Goal: Task Accomplishment & Management: Use online tool/utility

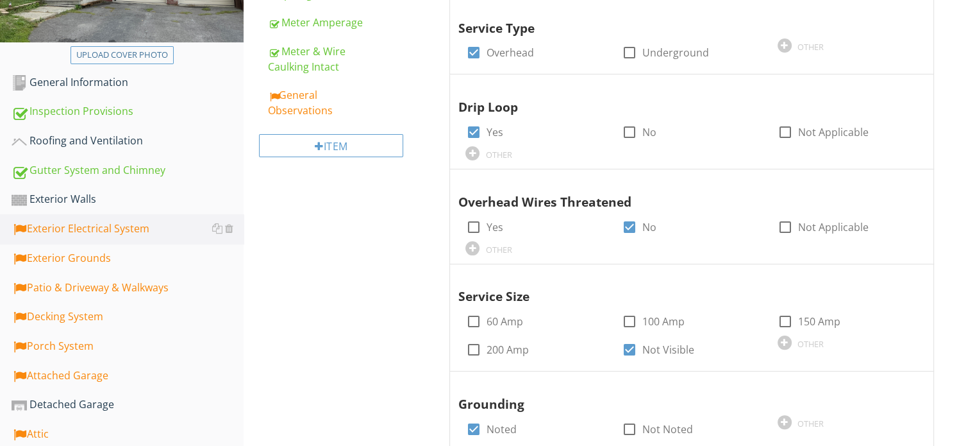
scroll to position [192, 0]
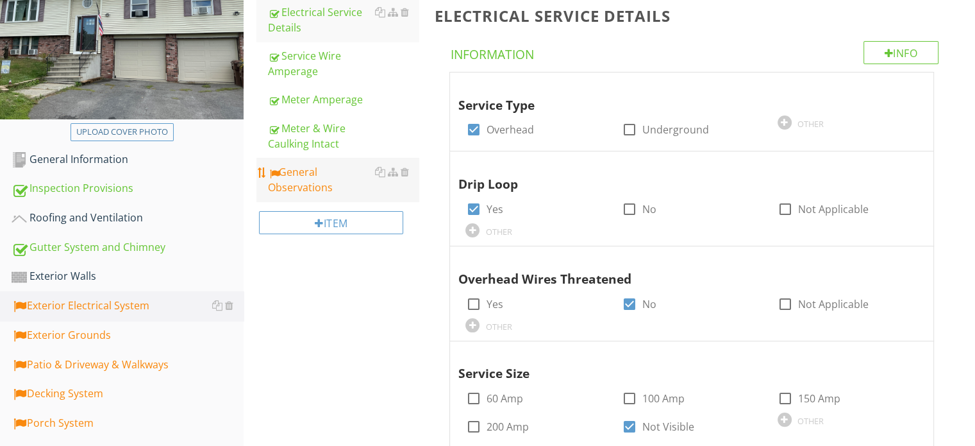
click at [320, 172] on div "General Observations" at bounding box center [343, 179] width 151 height 31
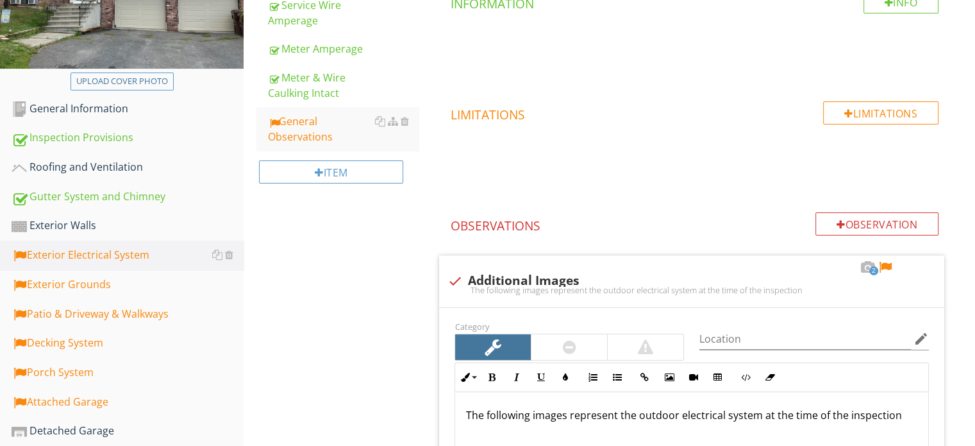
scroll to position [385, 0]
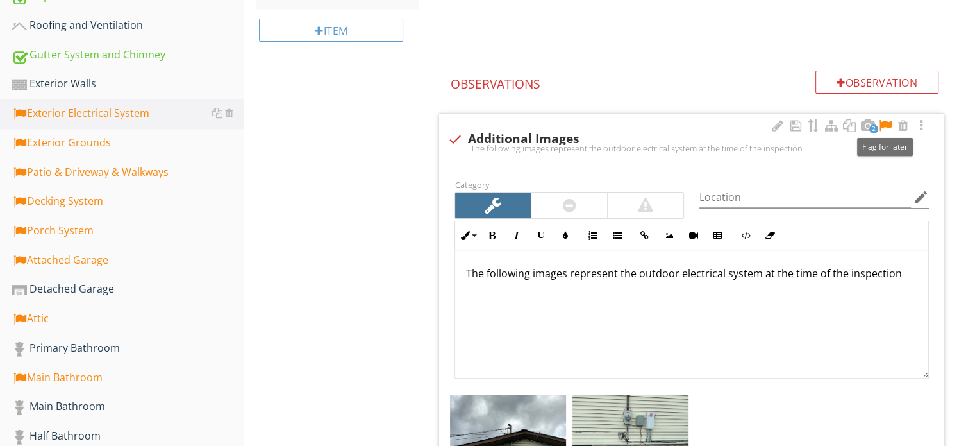
click at [887, 122] on div at bounding box center [885, 125] width 15 height 13
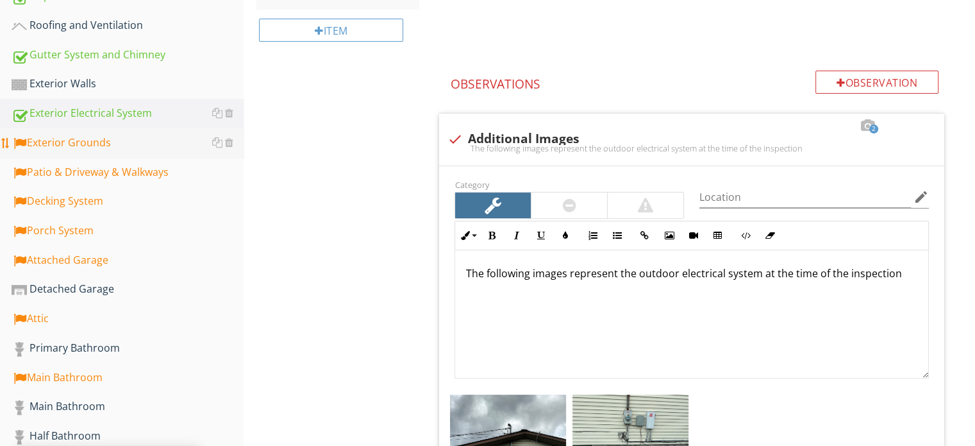
drag, startPoint x: 64, startPoint y: 139, endPoint x: 78, endPoint y: 141, distance: 14.2
click at [64, 140] on div "Exterior Grounds" at bounding box center [128, 143] width 232 height 17
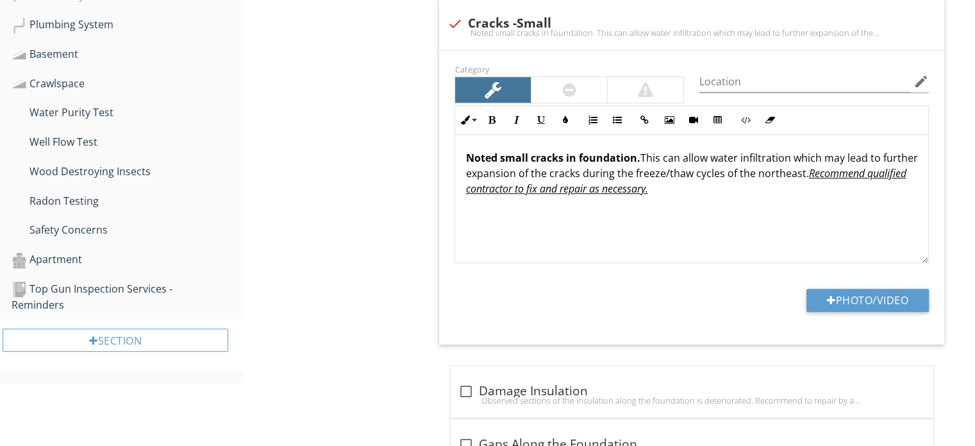
scroll to position [1090, 0]
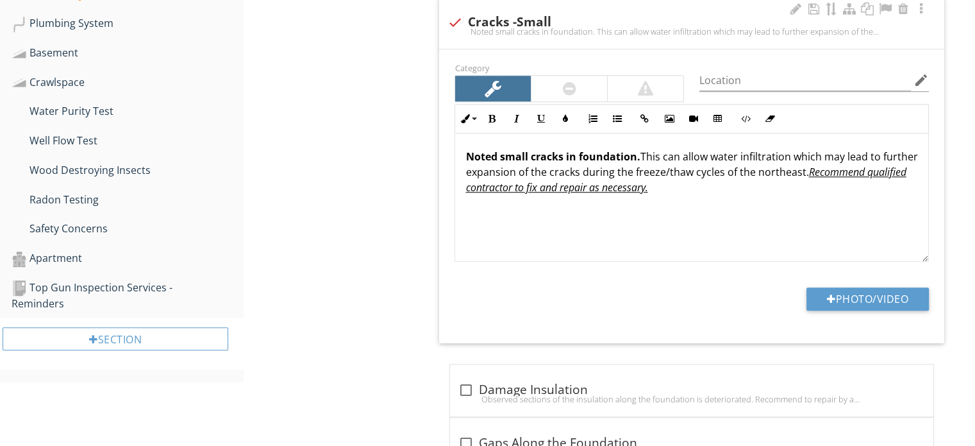
click at [577, 153] on strong "Noted small cracks in foundation." at bounding box center [552, 156] width 174 height 14
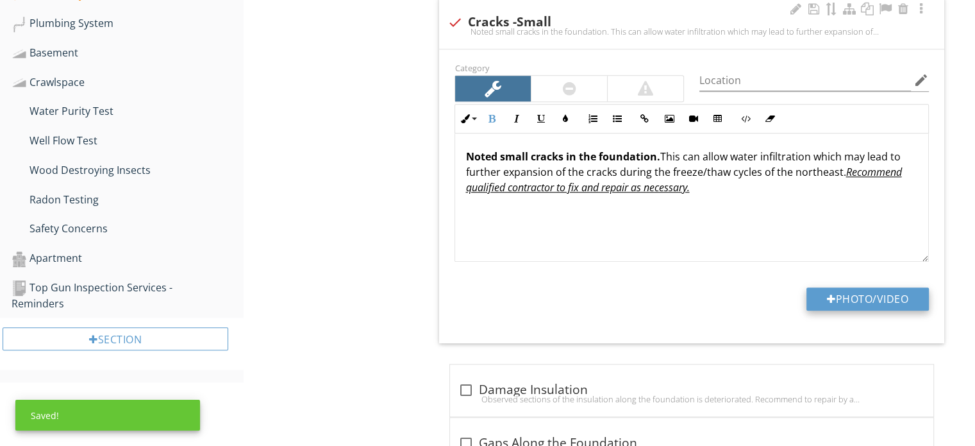
click at [859, 299] on button "Photo/Video" at bounding box center [868, 298] width 122 height 23
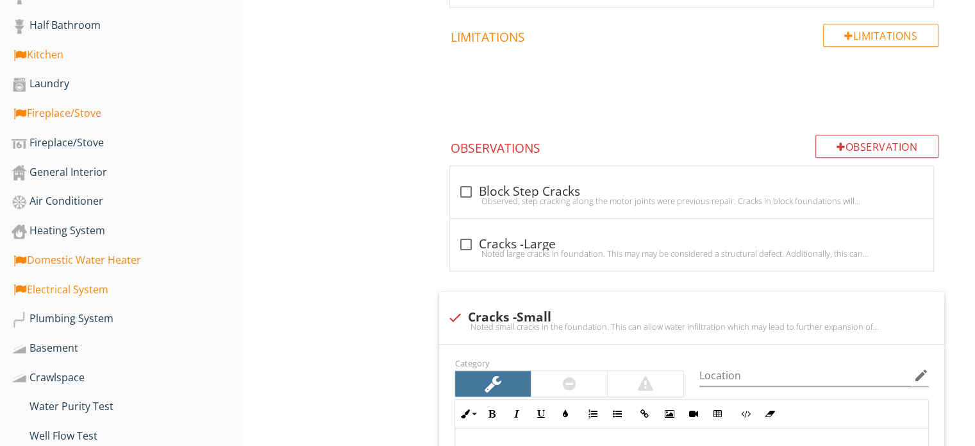
scroll to position [769, 0]
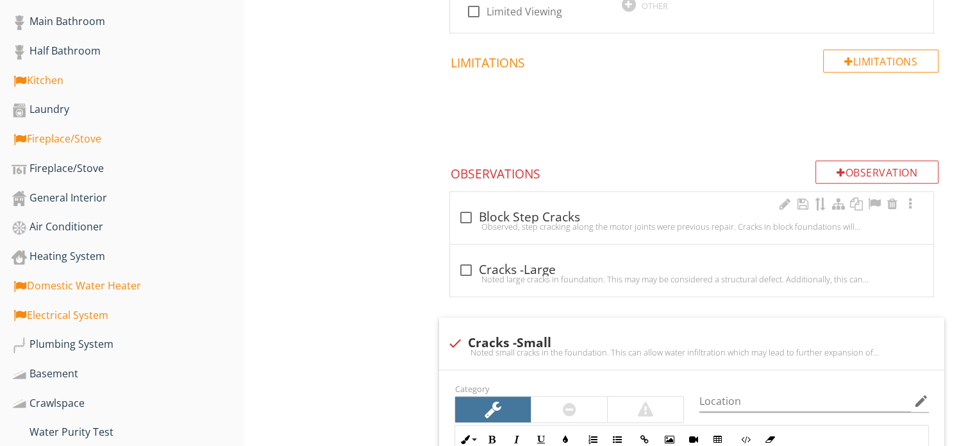
click at [464, 221] on div "Observed, step cracking along the motor joints were previous repair. Cracks in …" at bounding box center [692, 226] width 468 height 10
checkbox input "true"
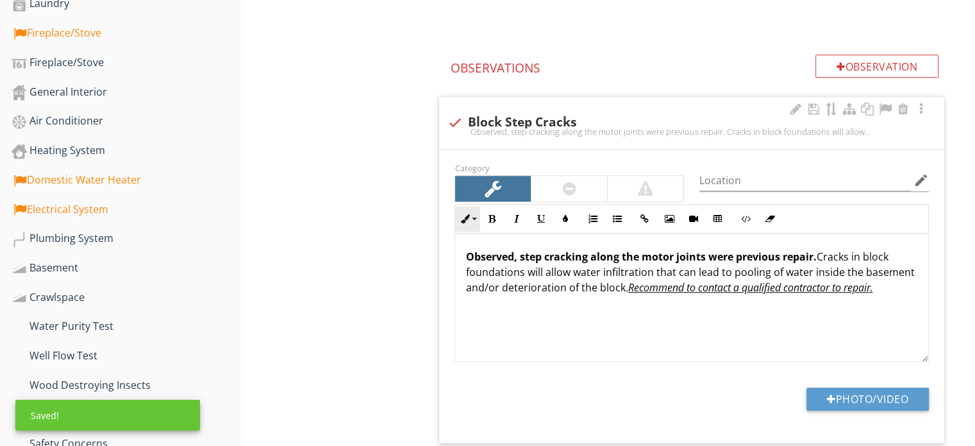
scroll to position [898, 0]
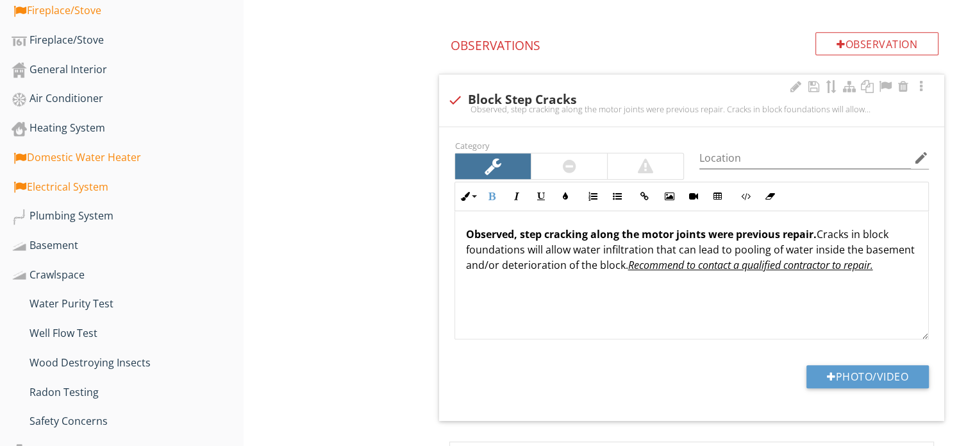
click at [814, 233] on strong "Observed, step cracking along the motor joints were previous repair." at bounding box center [640, 234] width 351 height 14
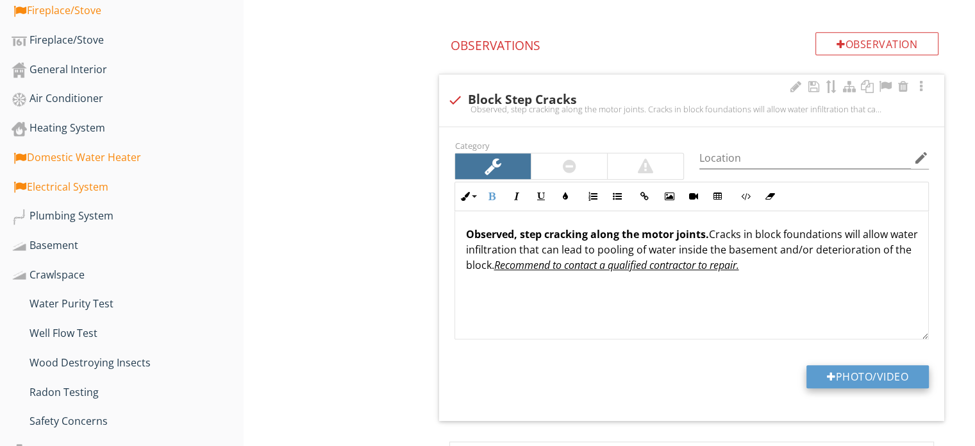
click at [858, 376] on button "Photo/Video" at bounding box center [868, 376] width 122 height 23
type input "C:\fakepath\IMG_0882.JPG"
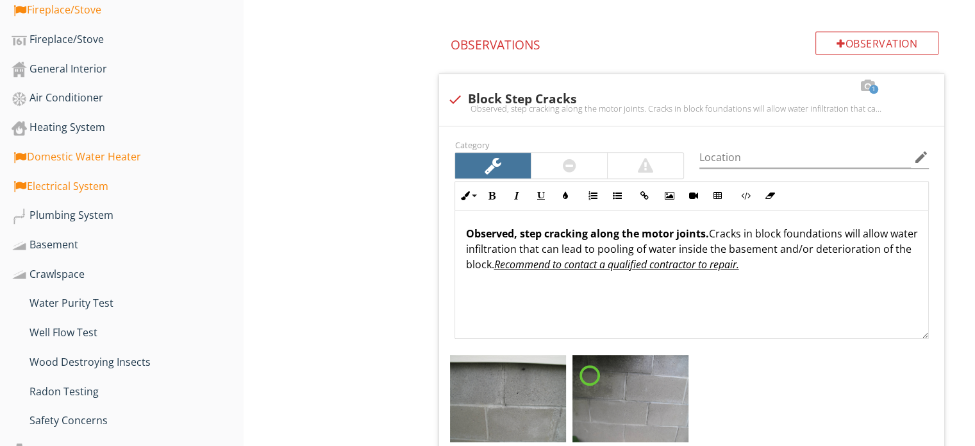
scroll to position [962, 0]
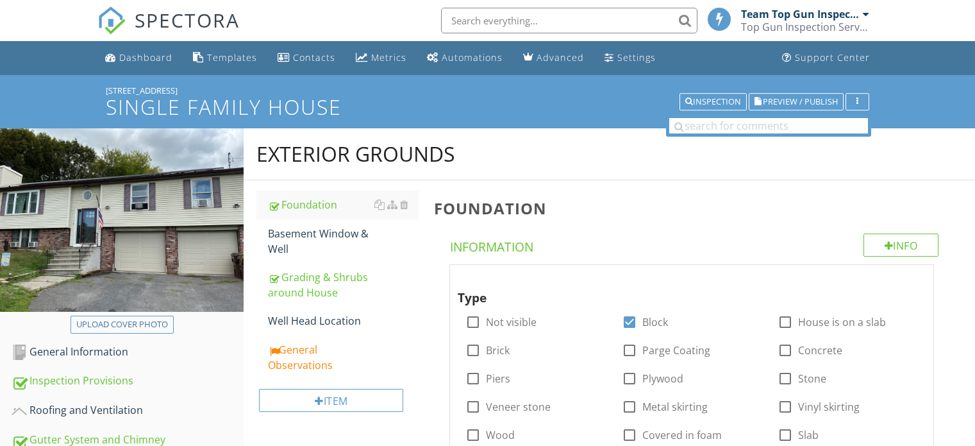
scroll to position [2126, 0]
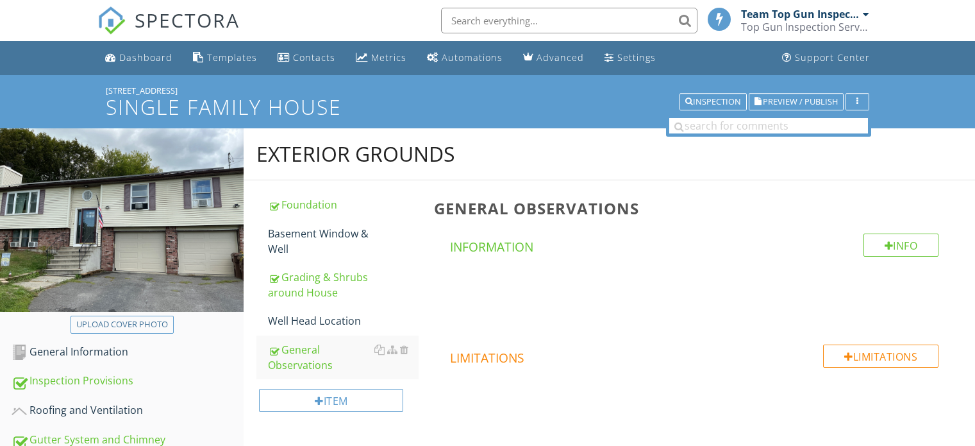
scroll to position [459, 0]
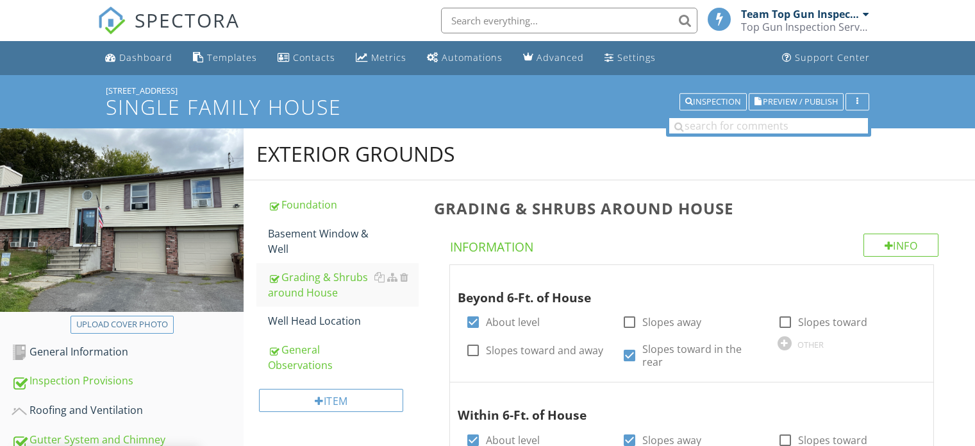
scroll to position [771, 0]
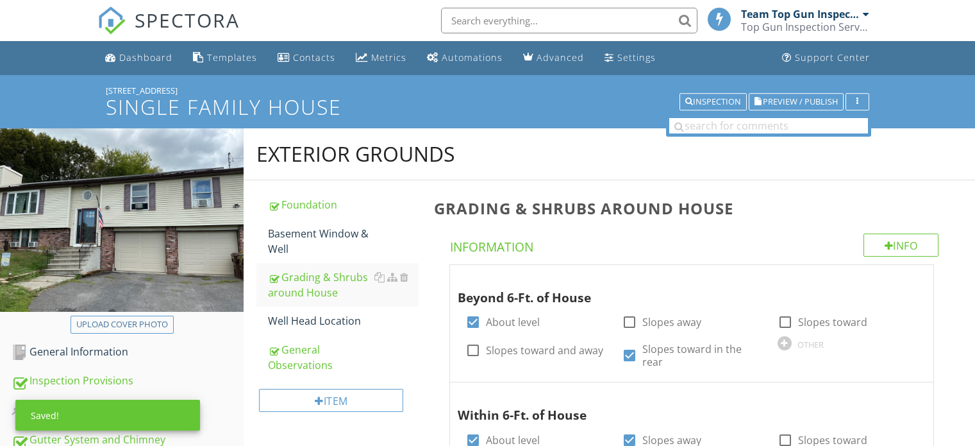
scroll to position [771, 0]
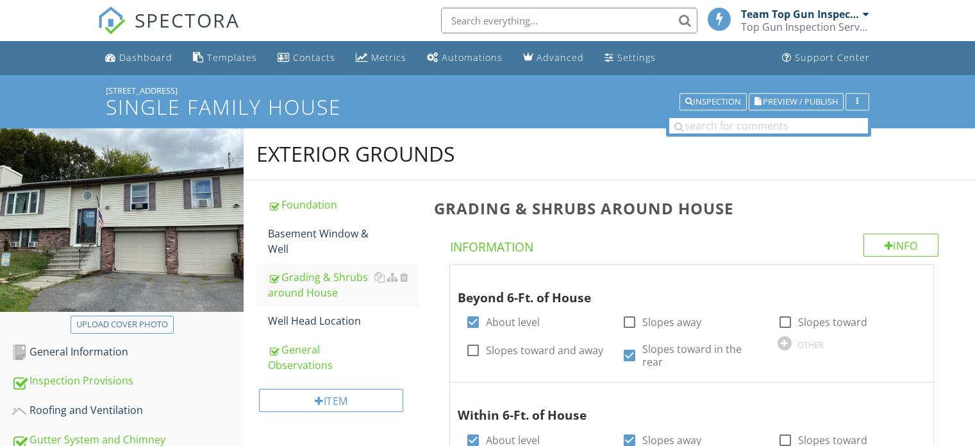
scroll to position [771, 0]
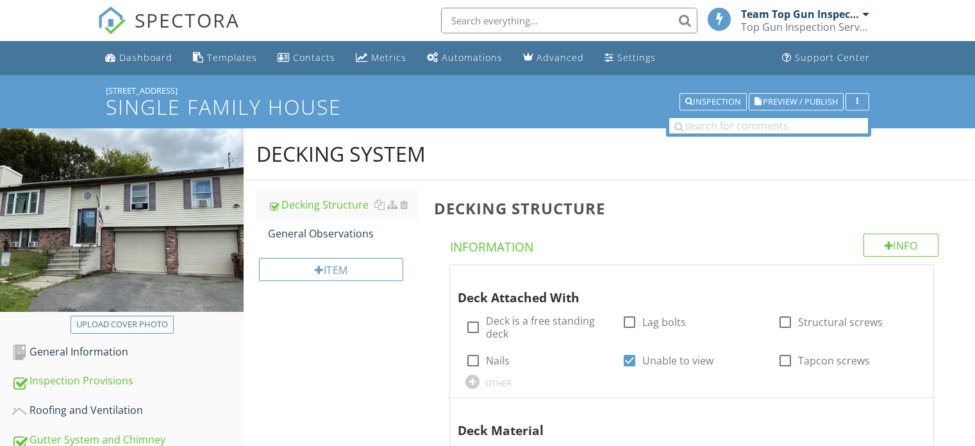
scroll to position [1861, 0]
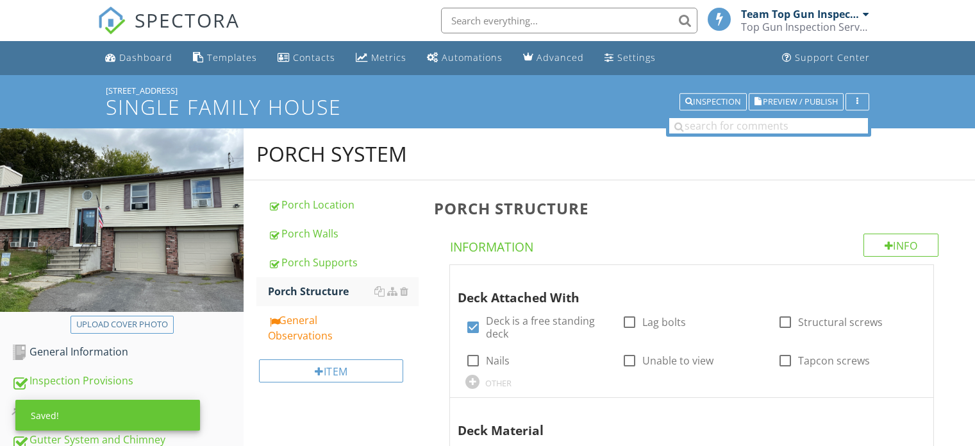
scroll to position [1923, 0]
